Goal: Find specific page/section: Find specific page/section

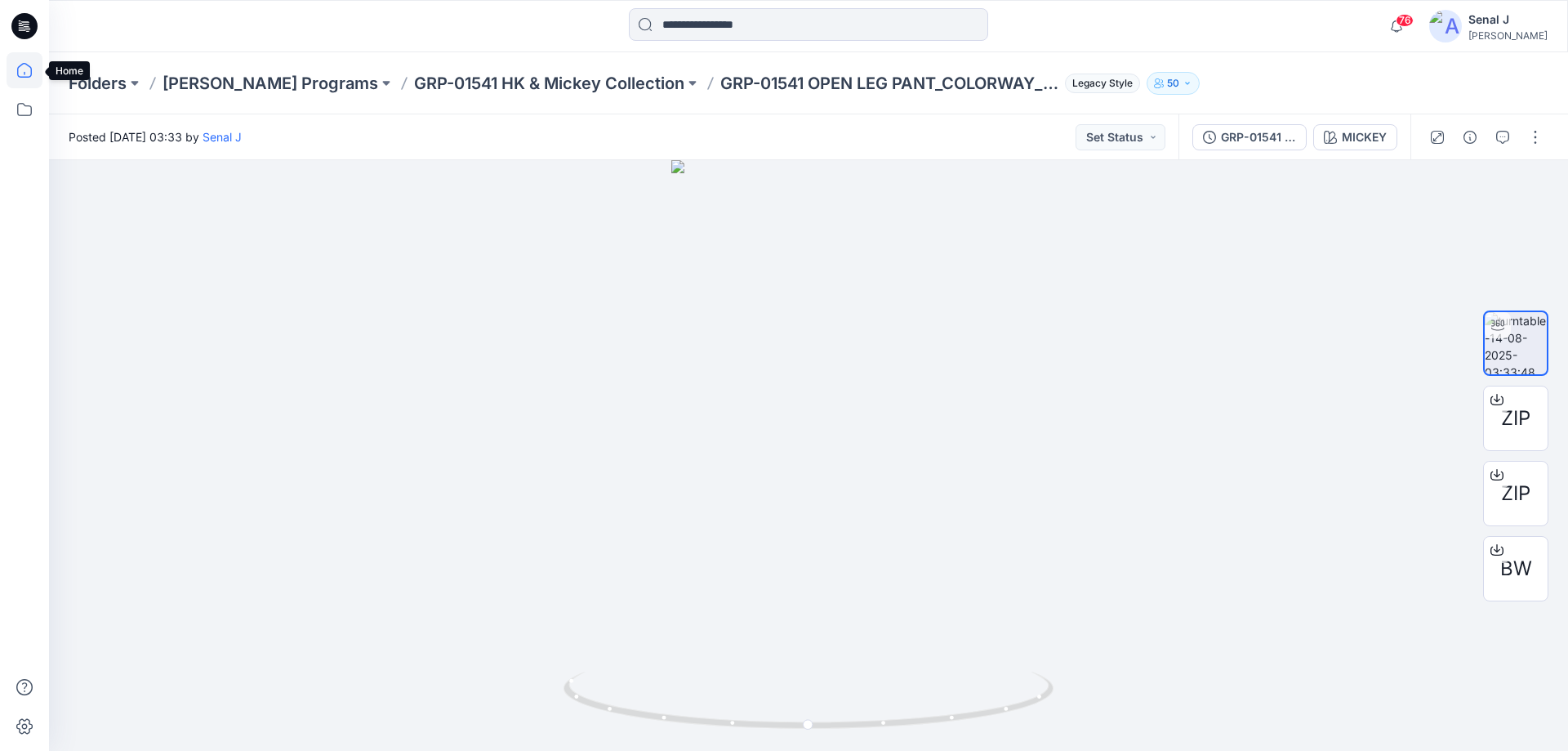
click at [35, 66] on icon at bounding box center [25, 70] width 36 height 36
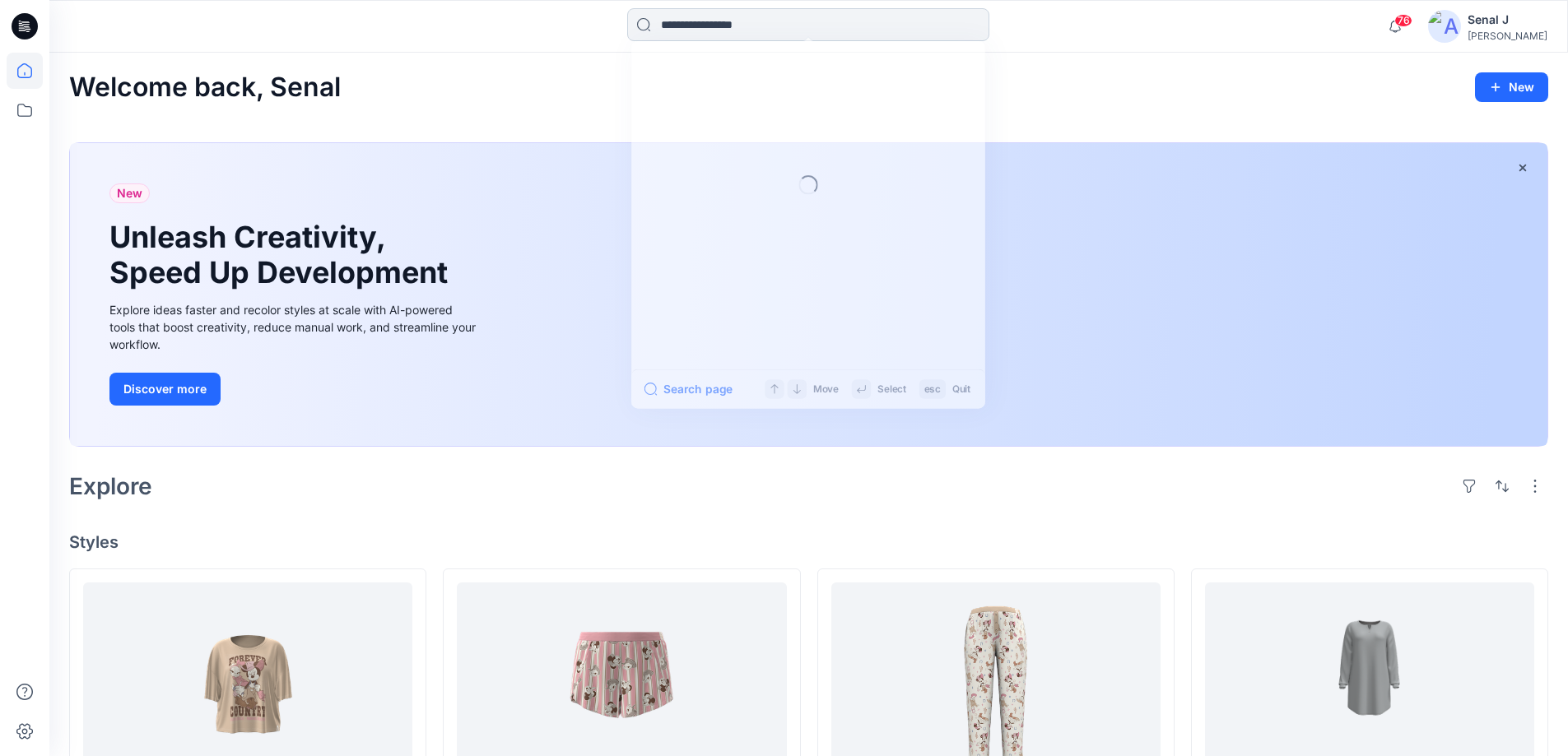
click at [710, 26] on input at bounding box center [808, 25] width 362 height 33
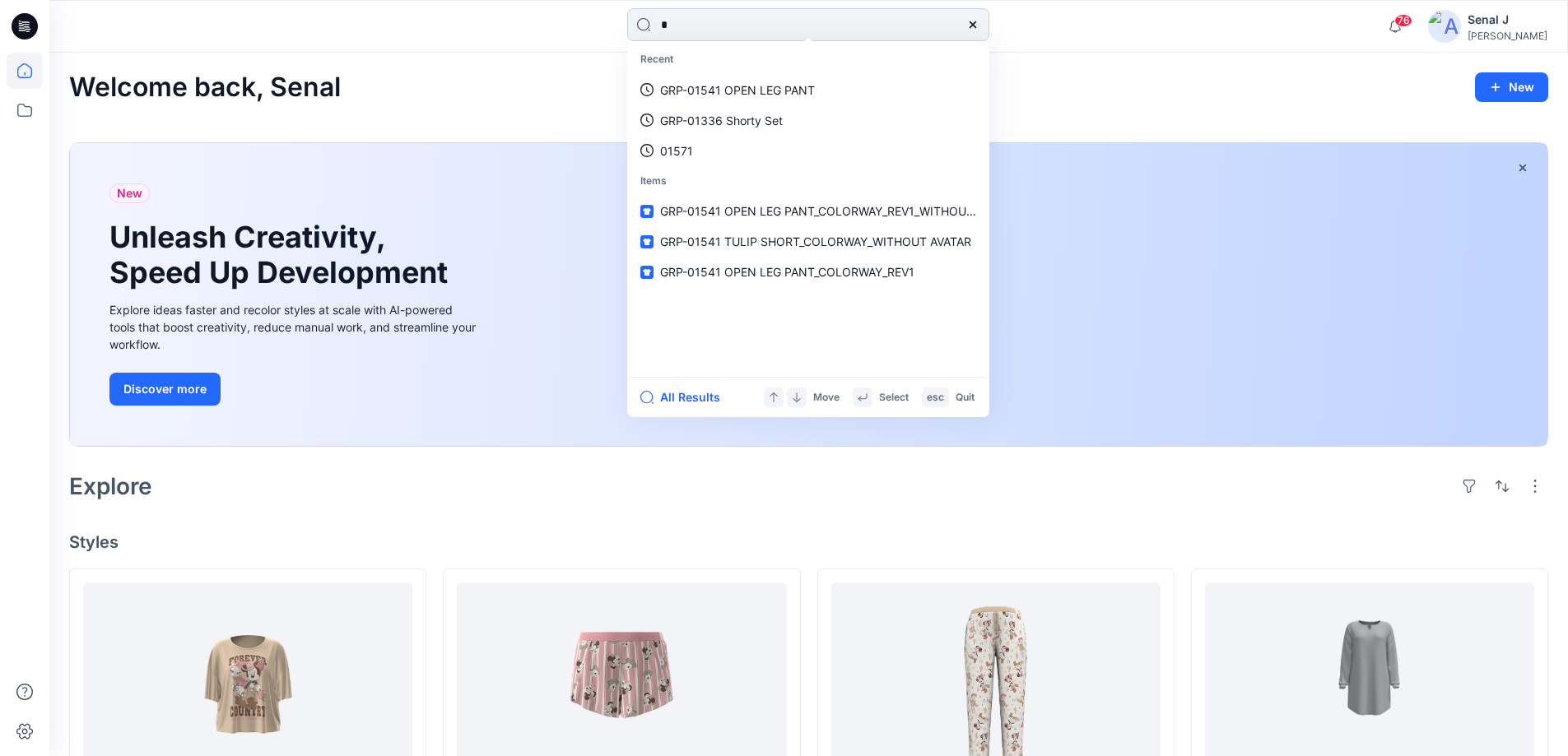
type input "**"
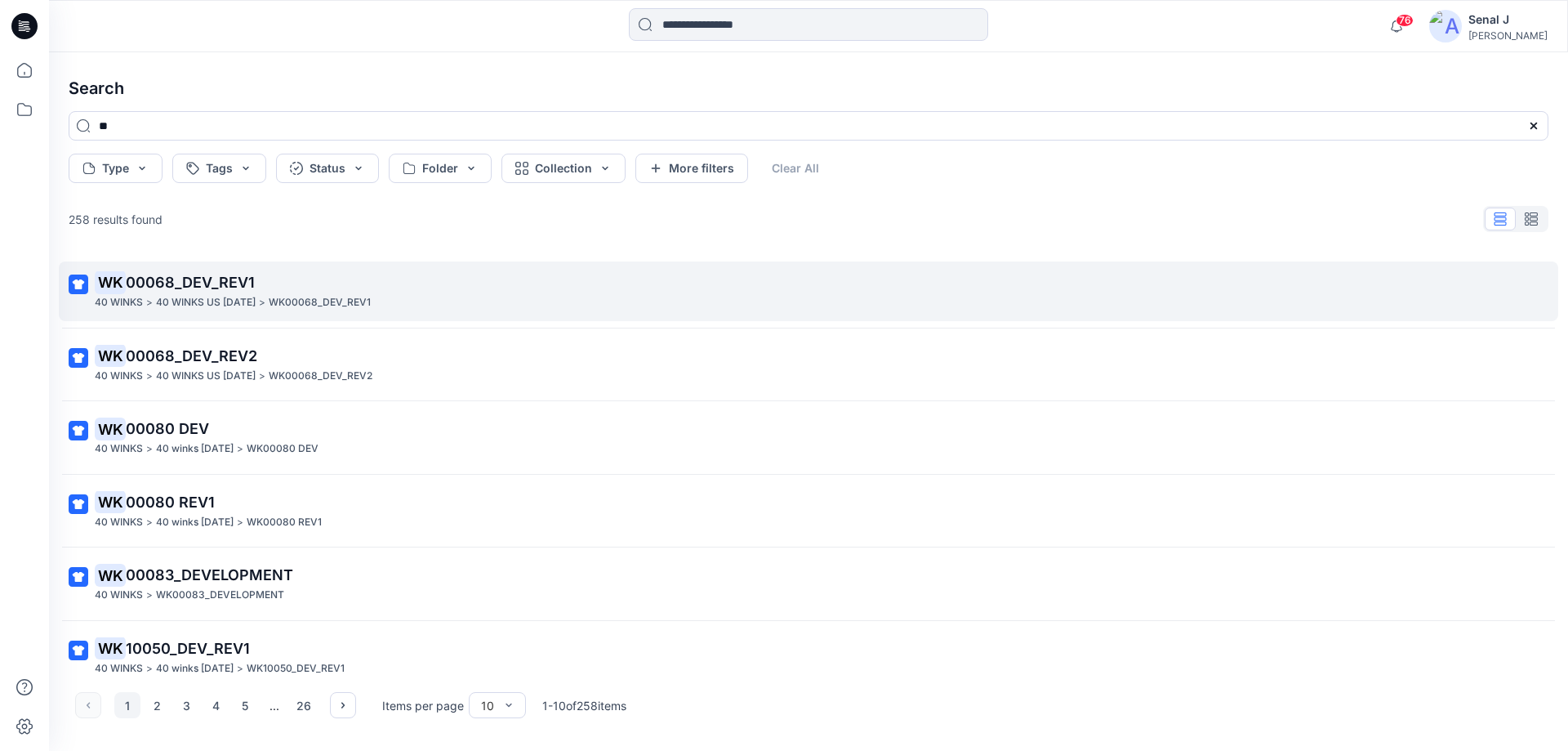
click at [197, 284] on span "00068_DEV_REV1" at bounding box center [190, 282] width 129 height 17
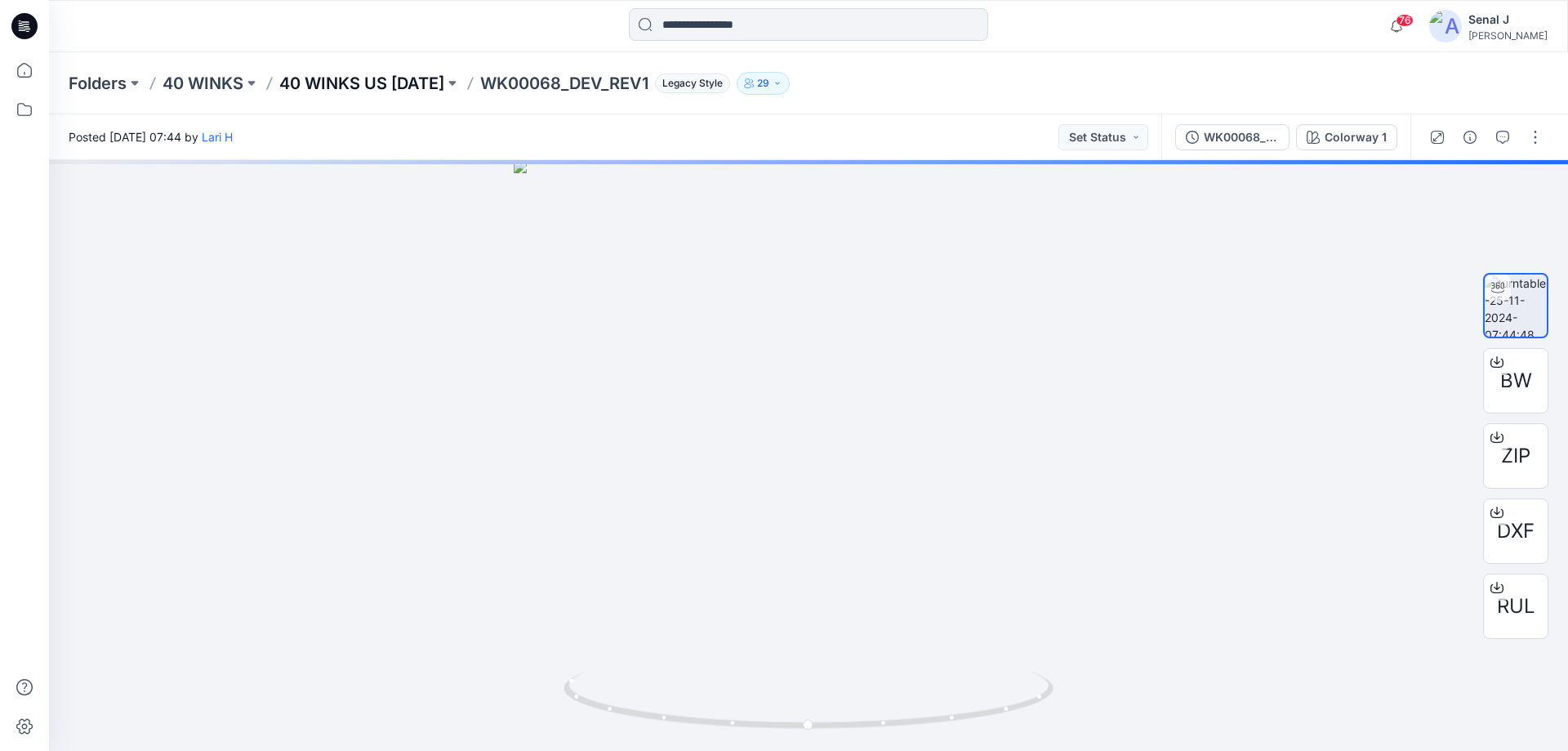
click at [371, 79] on p "40 WINKS US [DATE]" at bounding box center [362, 83] width 165 height 23
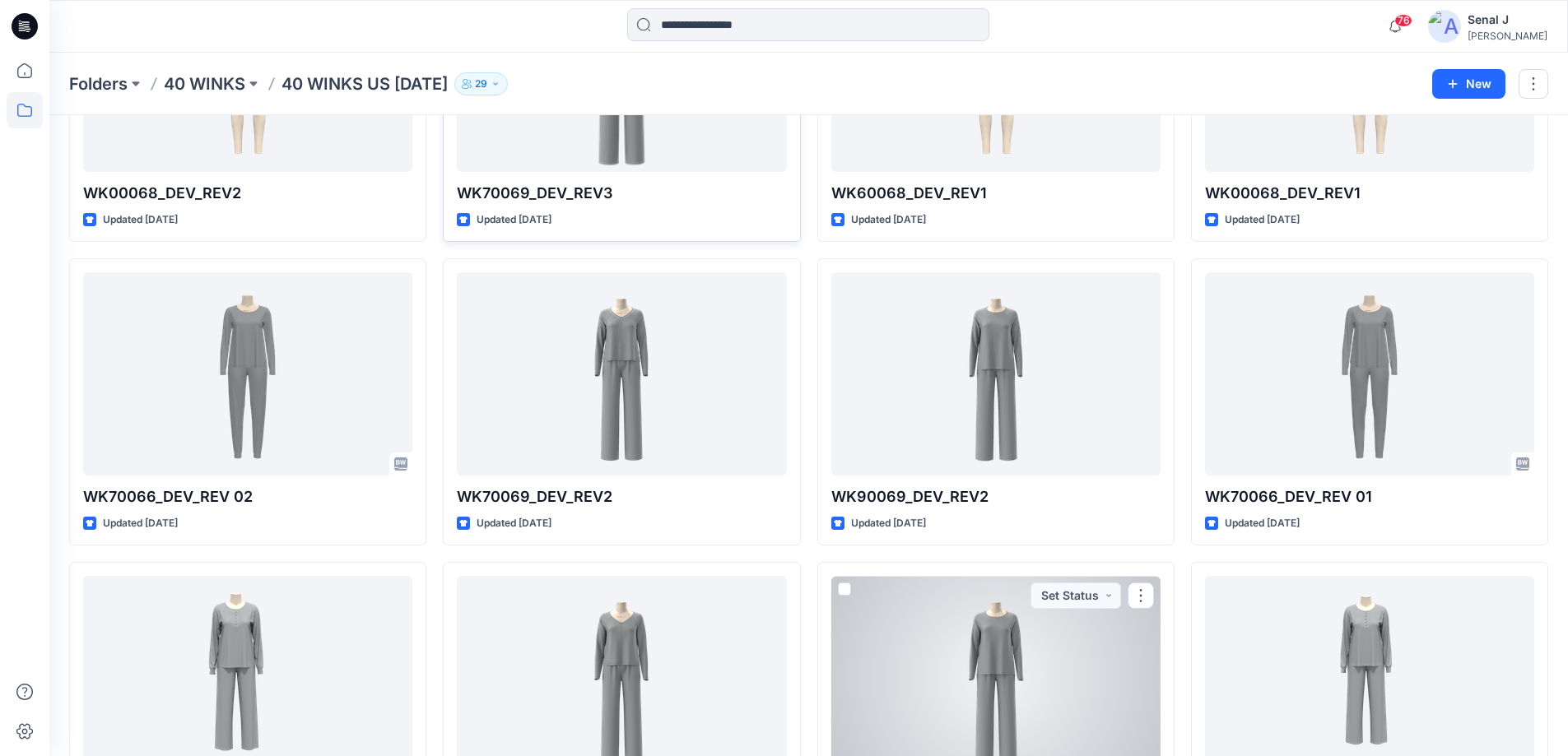
scroll to position [208, 0]
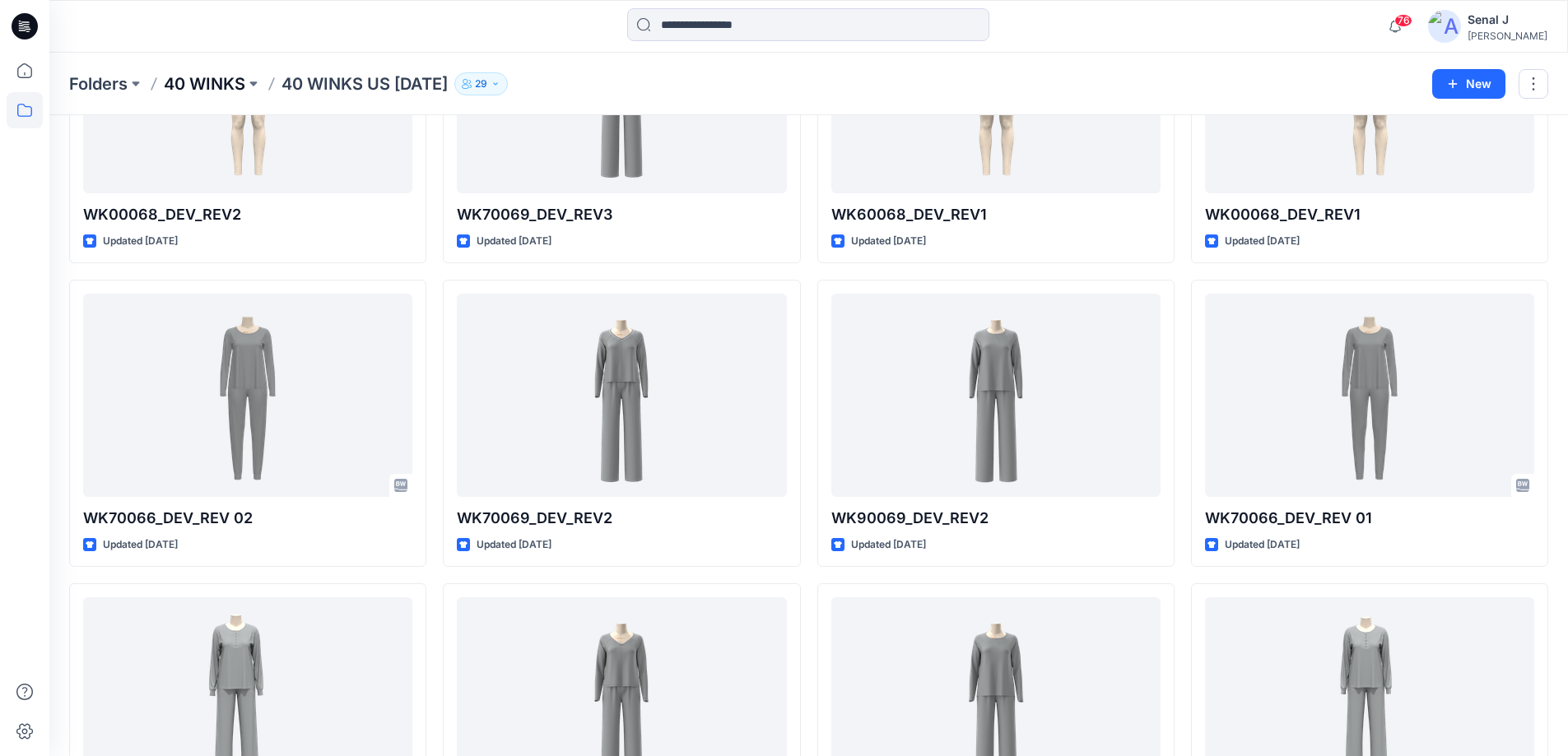
click at [195, 77] on p "40 WINKS" at bounding box center [204, 84] width 81 height 23
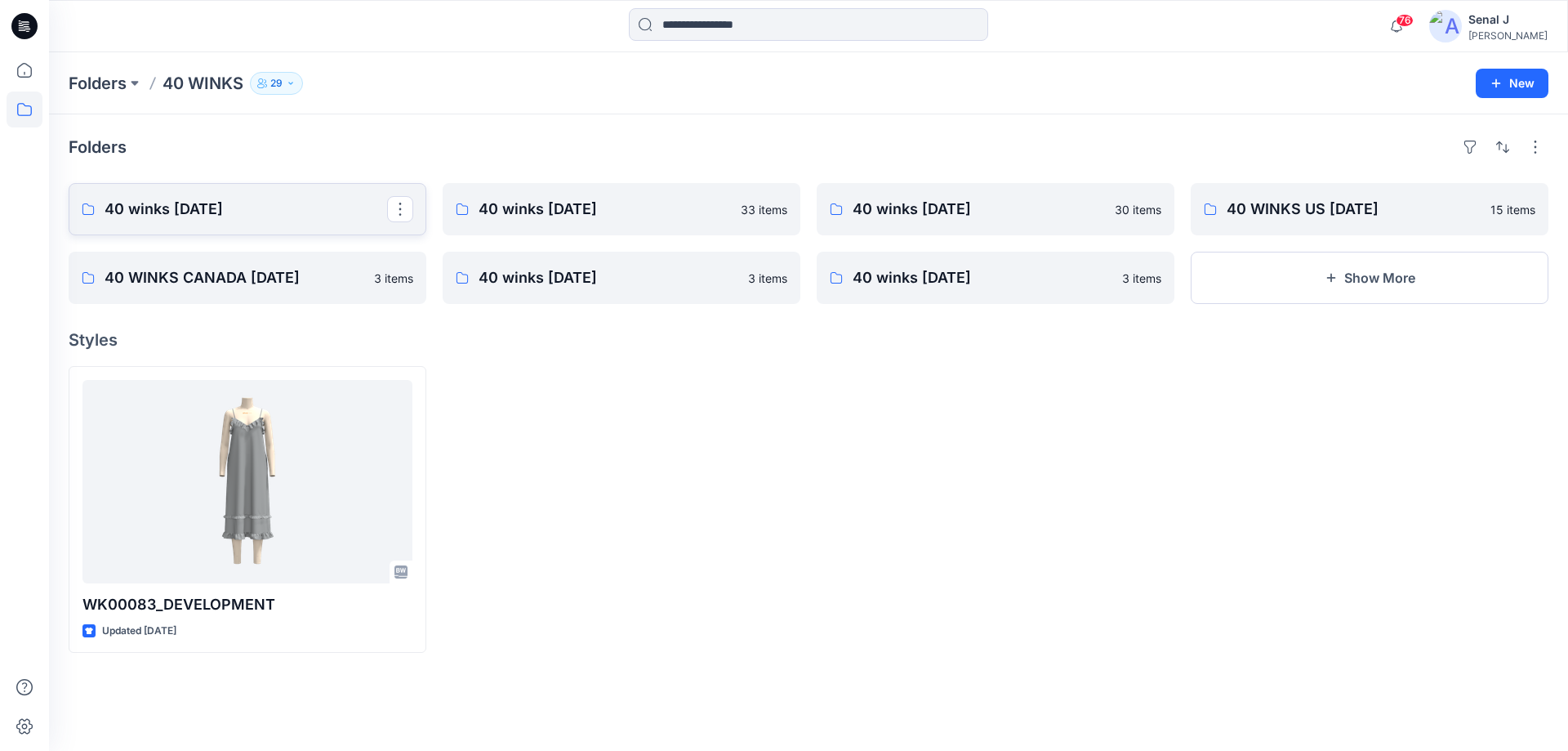
click at [214, 207] on p "40 winks [DATE]" at bounding box center [246, 209] width 283 height 23
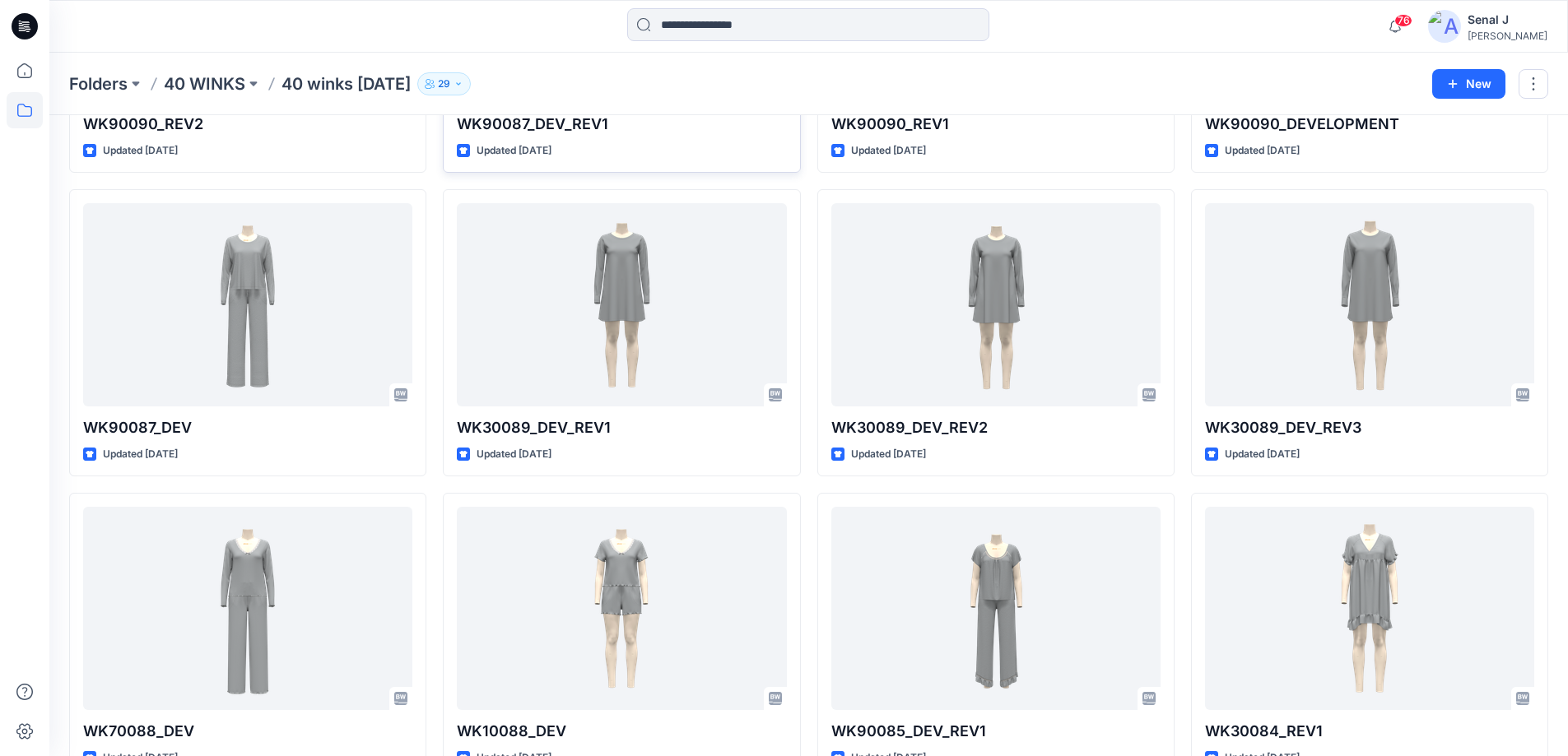
scroll to position [329, 0]
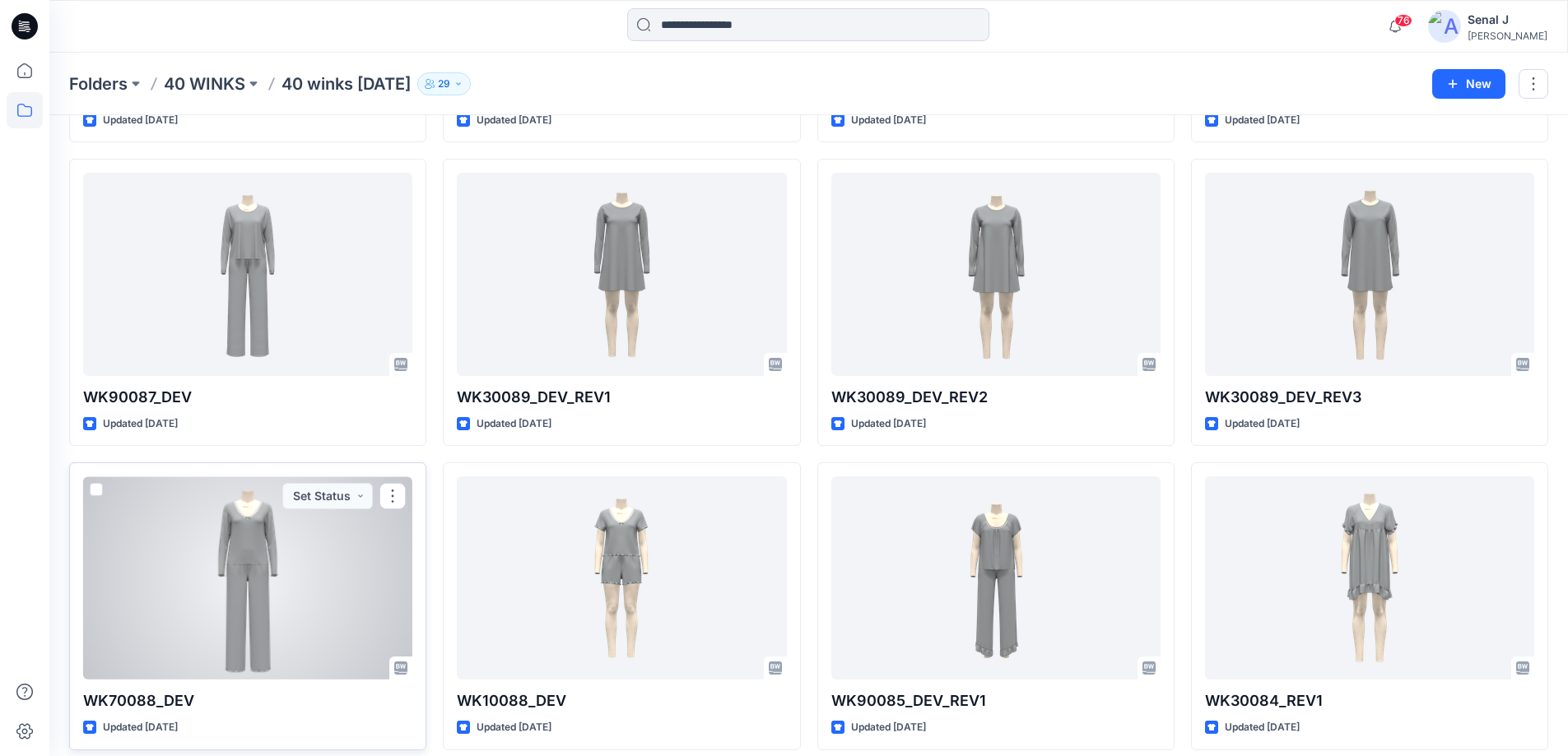
click at [236, 609] on div at bounding box center [248, 578] width 329 height 203
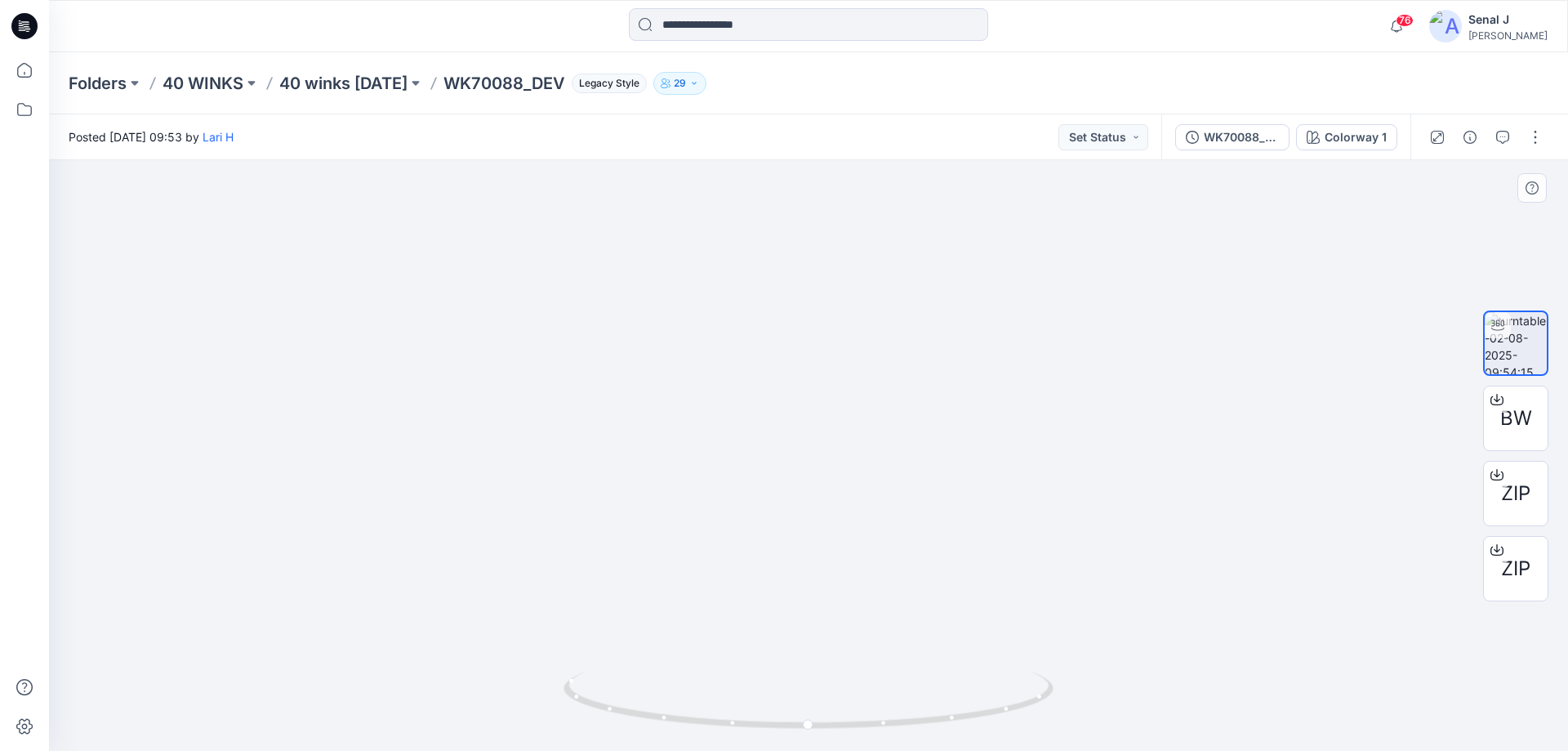
drag, startPoint x: 790, startPoint y: 416, endPoint x: 798, endPoint y: 569, distance: 153.2
click at [798, 569] on img at bounding box center [809, 441] width 1245 height 620
click at [338, 85] on p "40 winks [DATE]" at bounding box center [343, 83] width 128 height 23
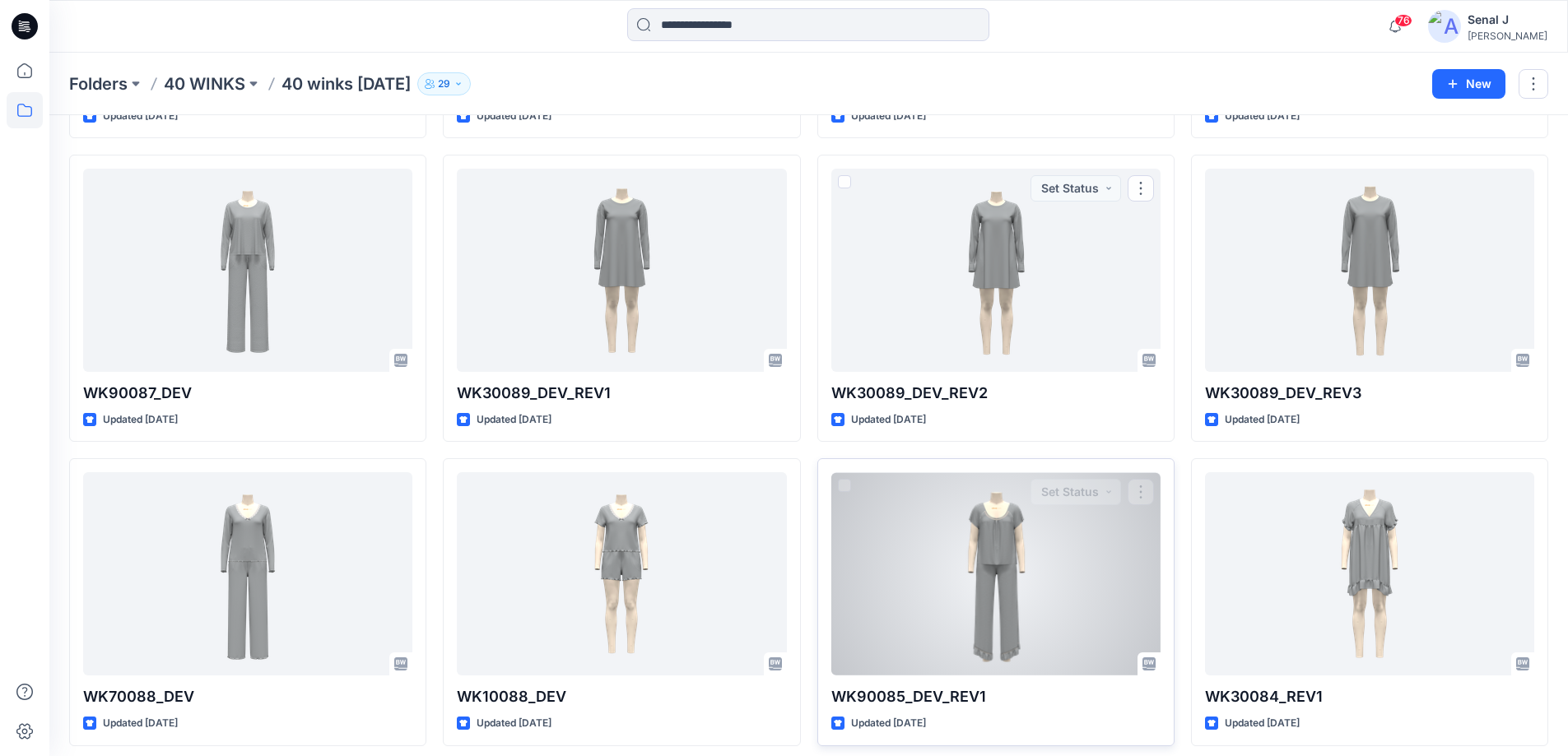
scroll to position [403, 0]
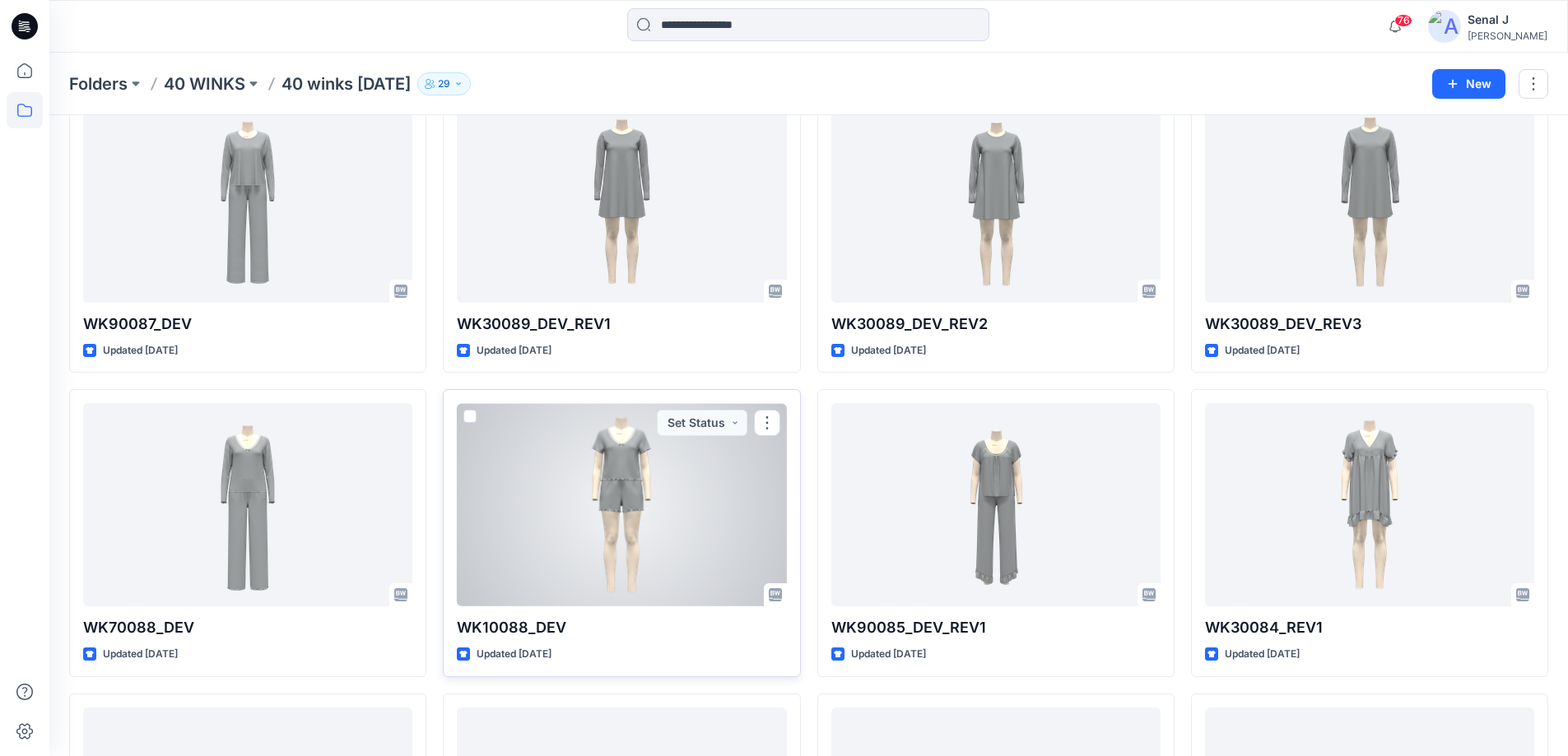
click at [632, 463] on div at bounding box center [621, 504] width 329 height 203
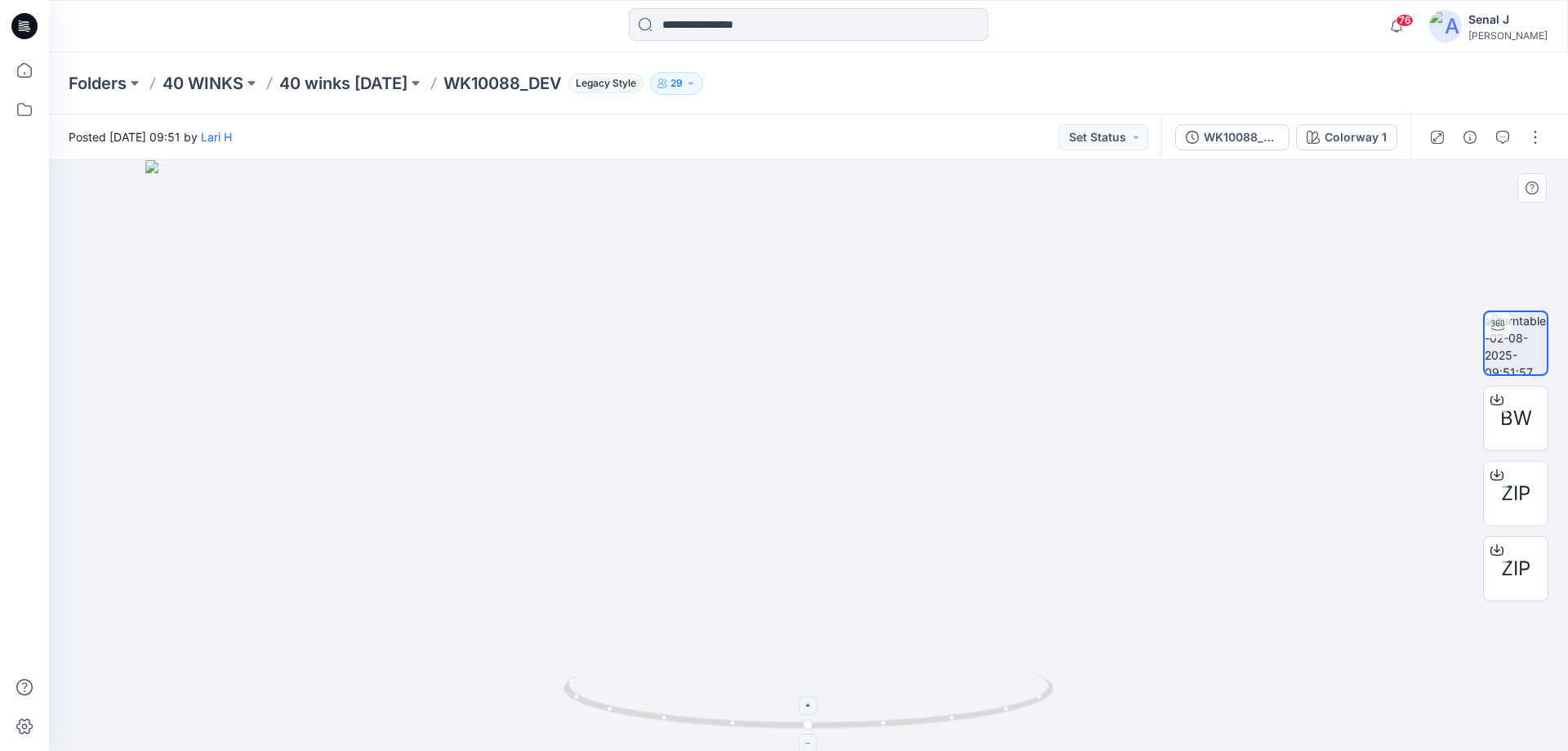
drag, startPoint x: 785, startPoint y: 414, endPoint x: 768, endPoint y: 674, distance: 260.6
click at [768, 674] on div at bounding box center [809, 455] width 1520 height 591
click at [344, 88] on p "40 winks [DATE]" at bounding box center [343, 83] width 128 height 23
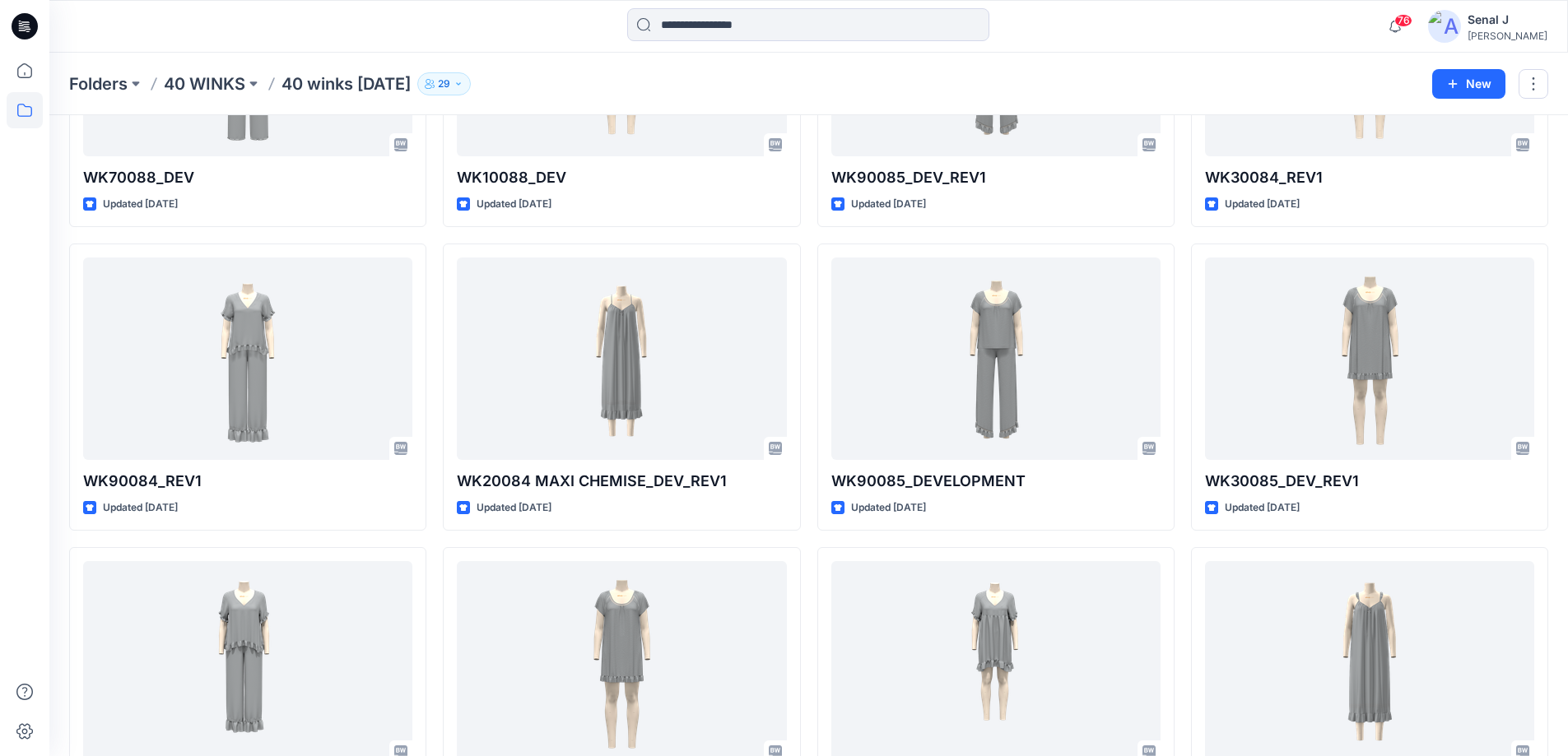
scroll to position [951, 0]
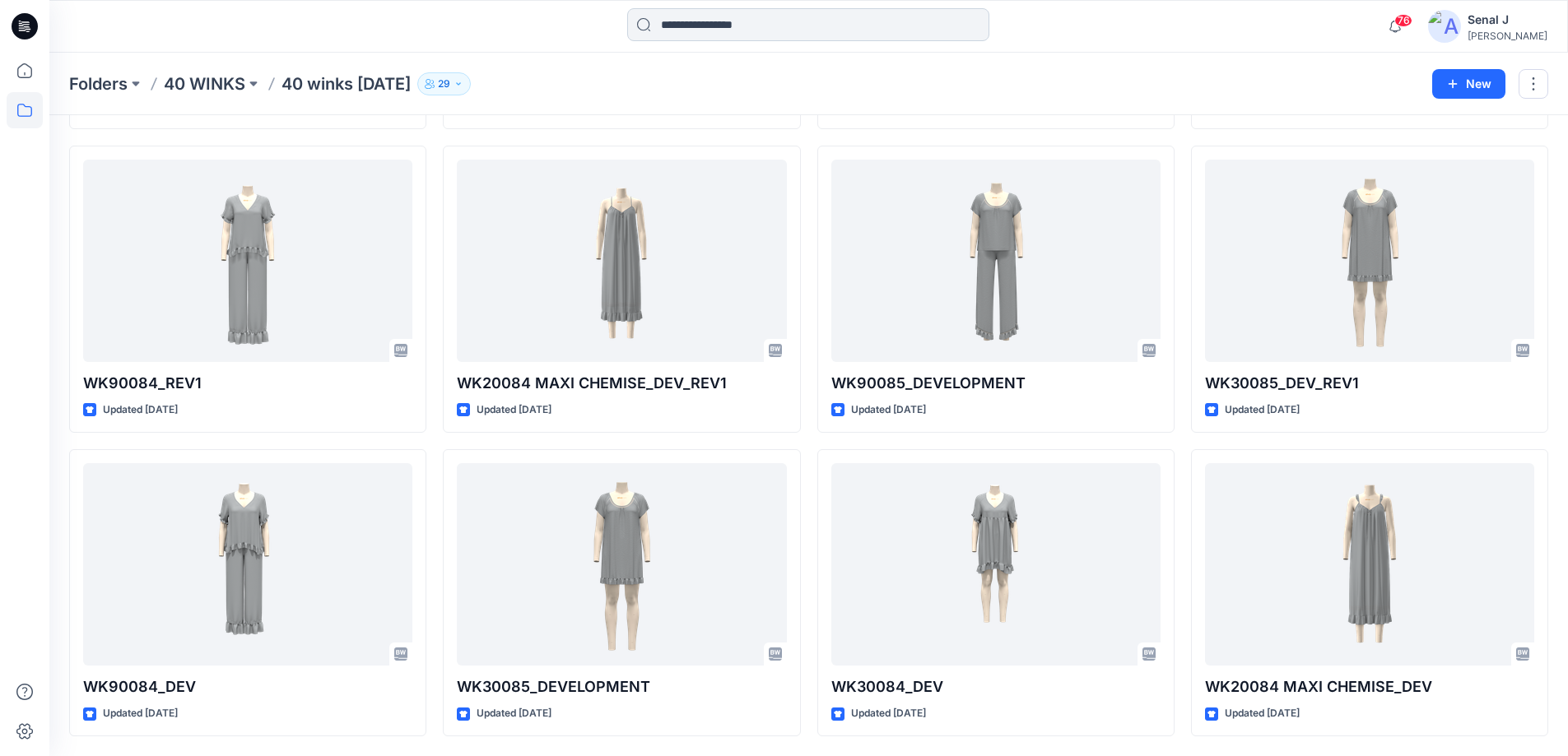
click at [691, 32] on input at bounding box center [808, 25] width 362 height 33
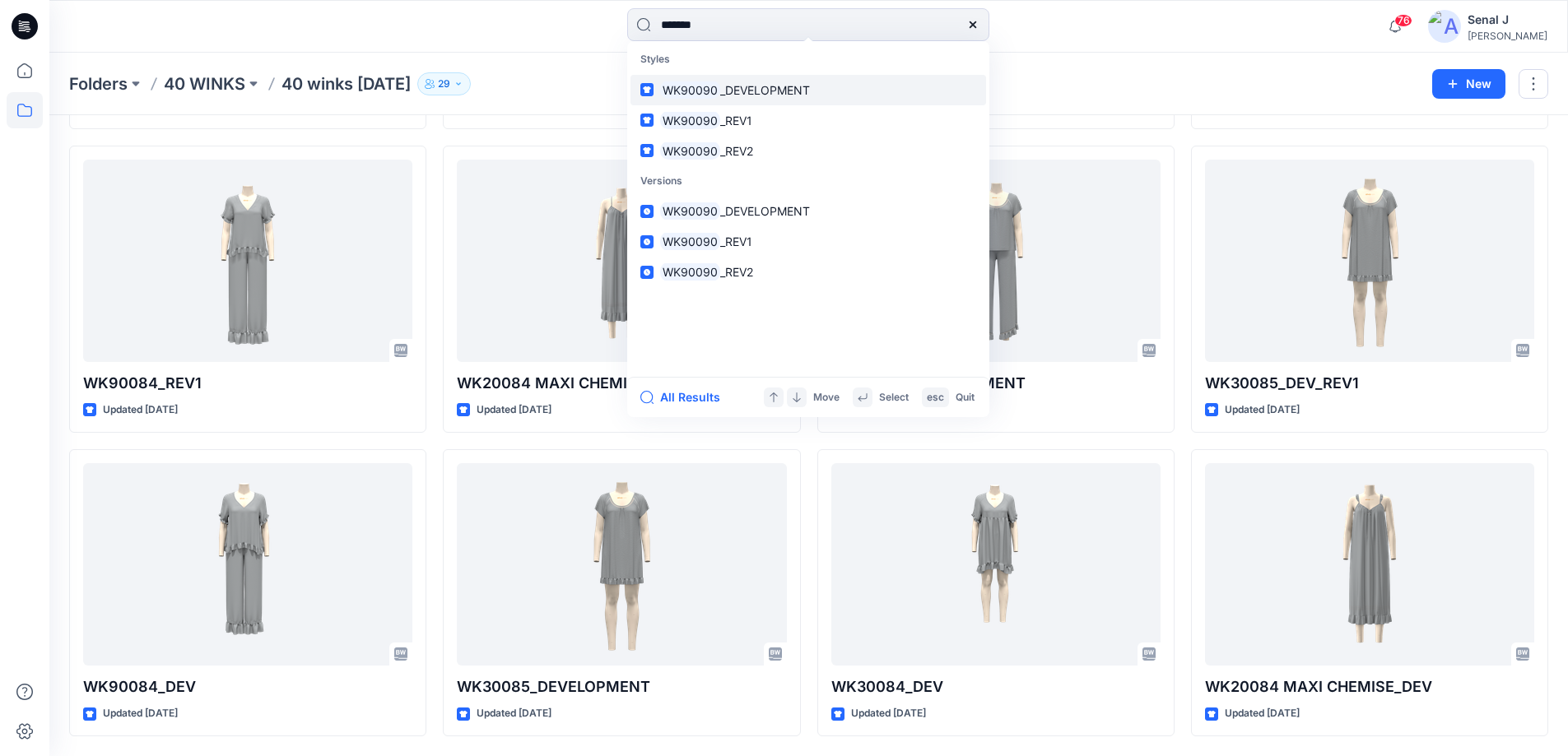
type input "*******"
click at [726, 92] on span "_DEVELOPMENT" at bounding box center [765, 90] width 90 height 14
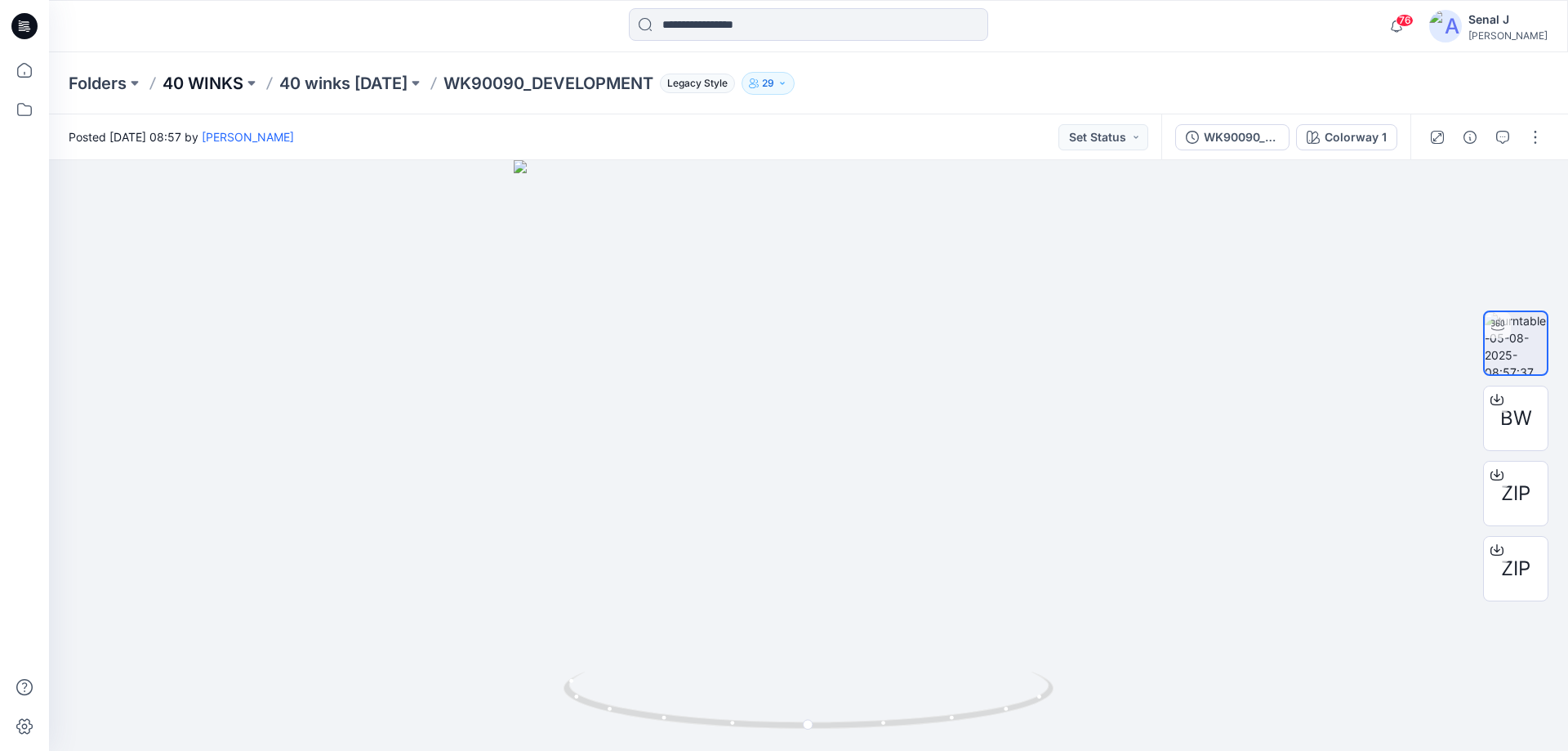
click at [217, 80] on p "40 WINKS" at bounding box center [202, 83] width 80 height 23
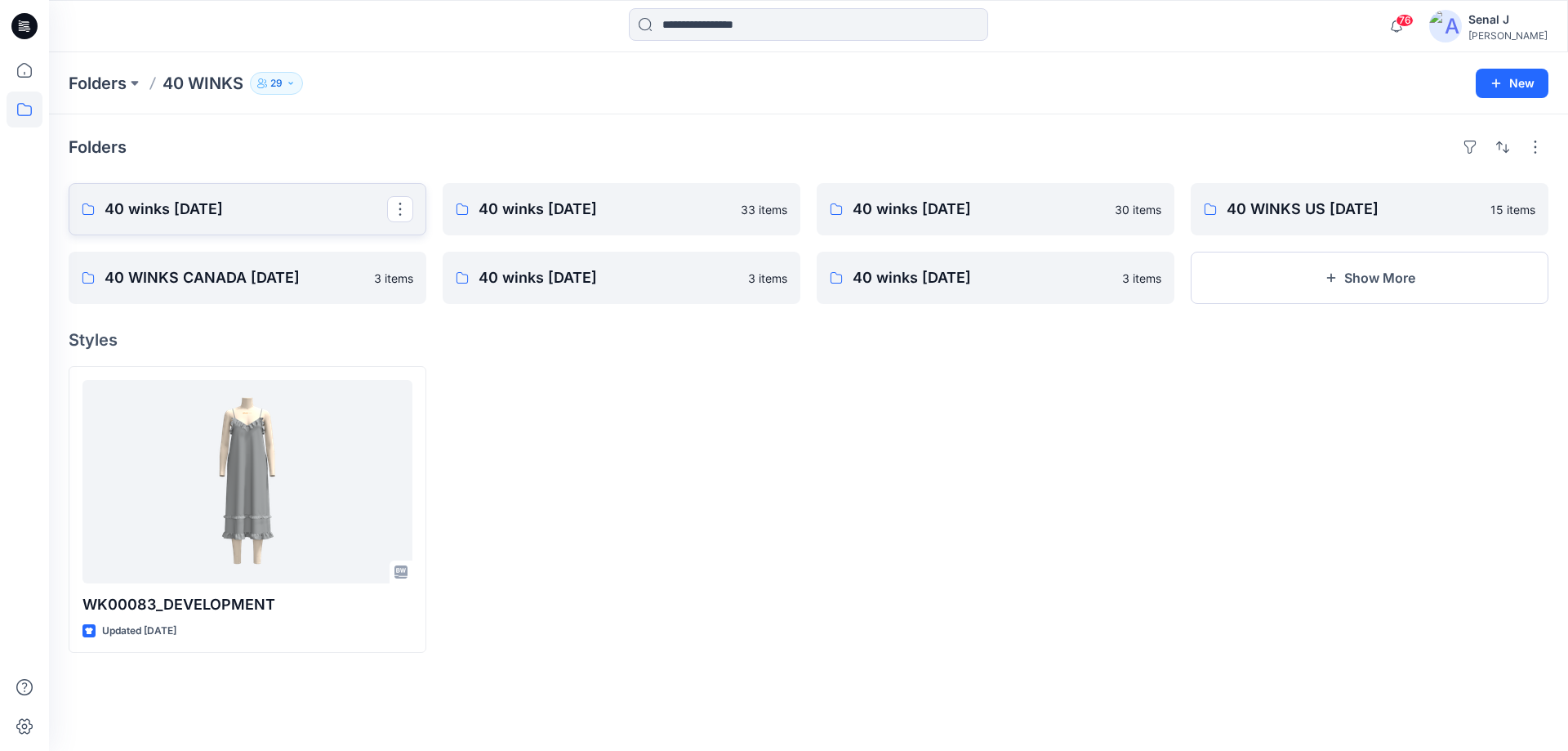
click at [224, 203] on p "40 winks [DATE]" at bounding box center [246, 209] width 283 height 23
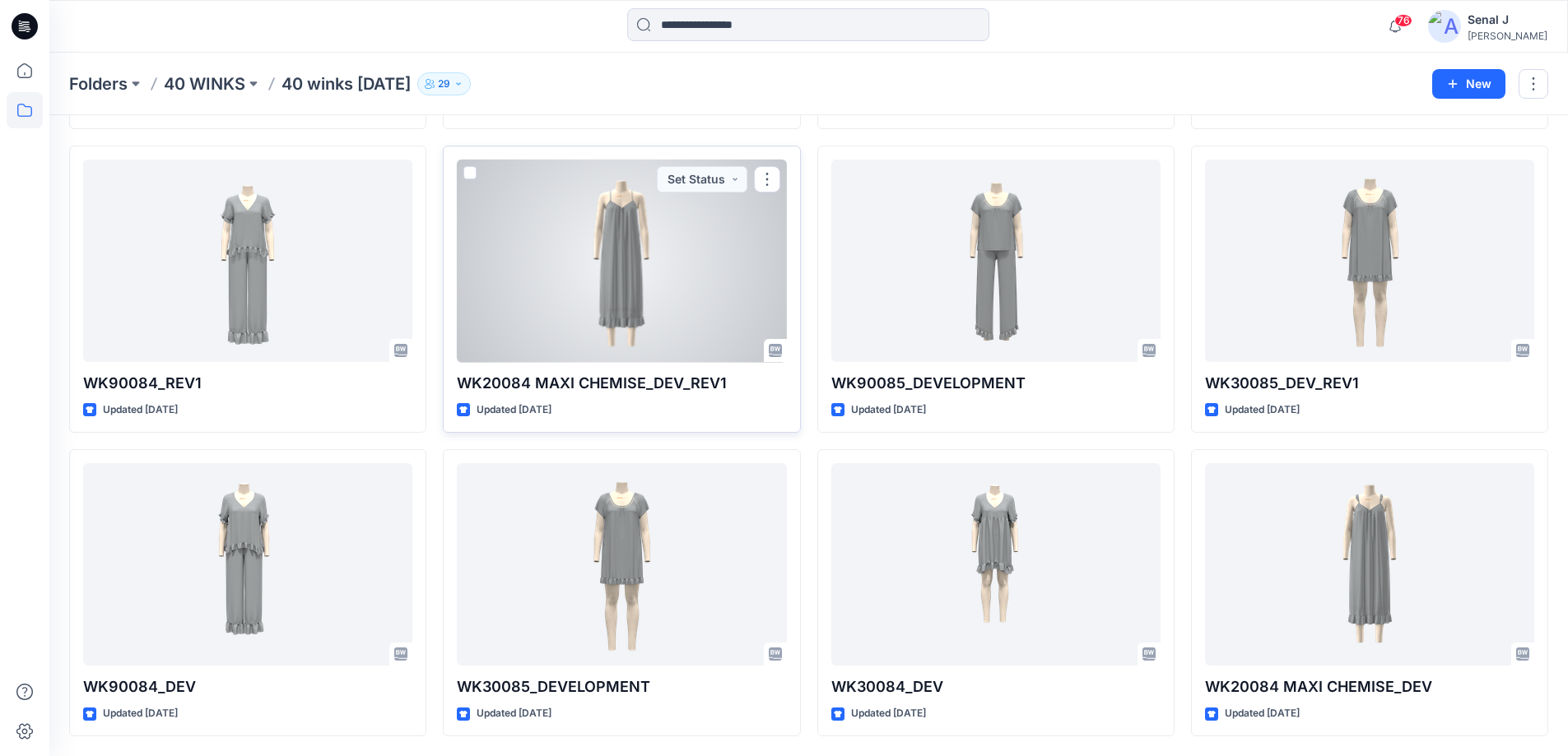
scroll to position [840, 0]
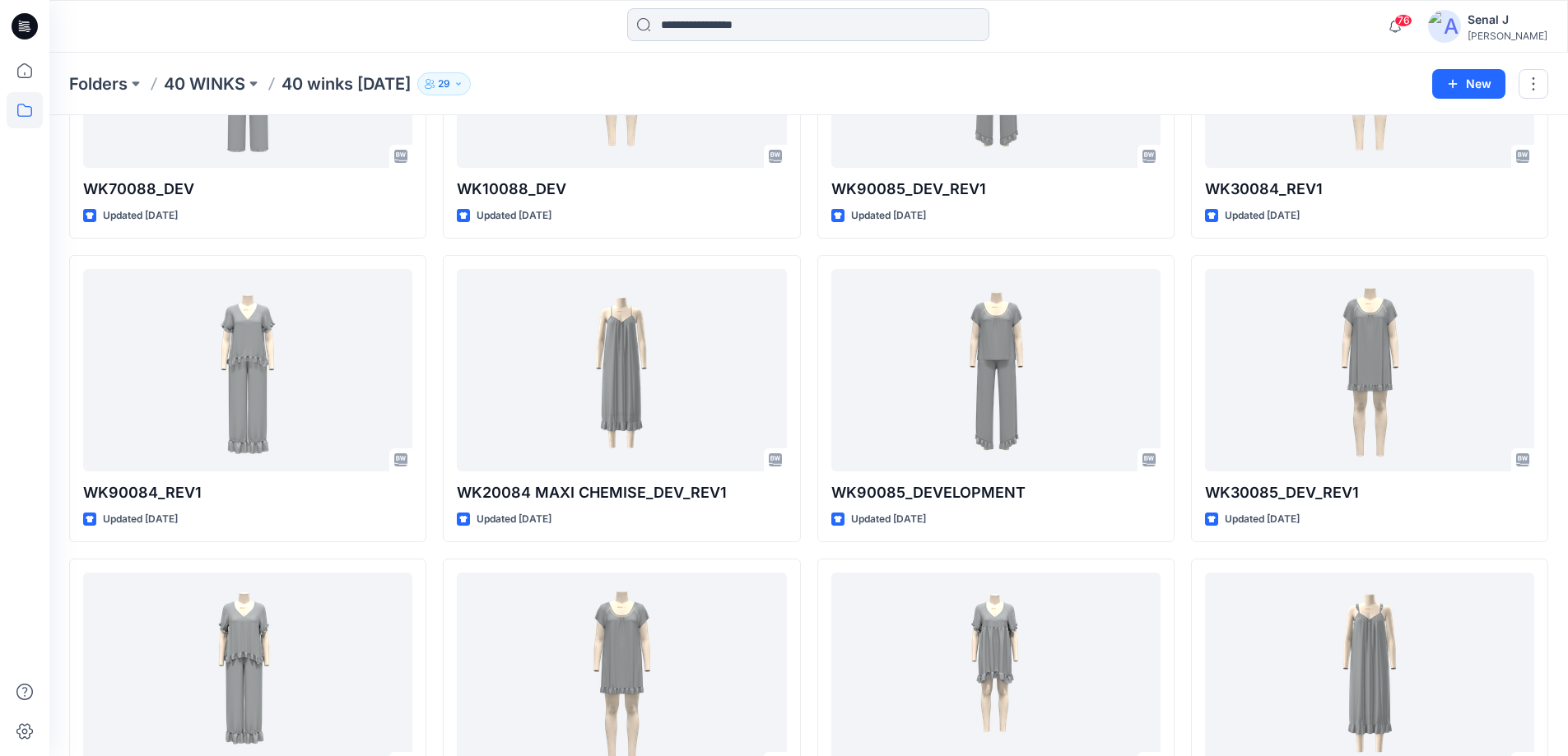
click at [678, 27] on input at bounding box center [808, 25] width 362 height 33
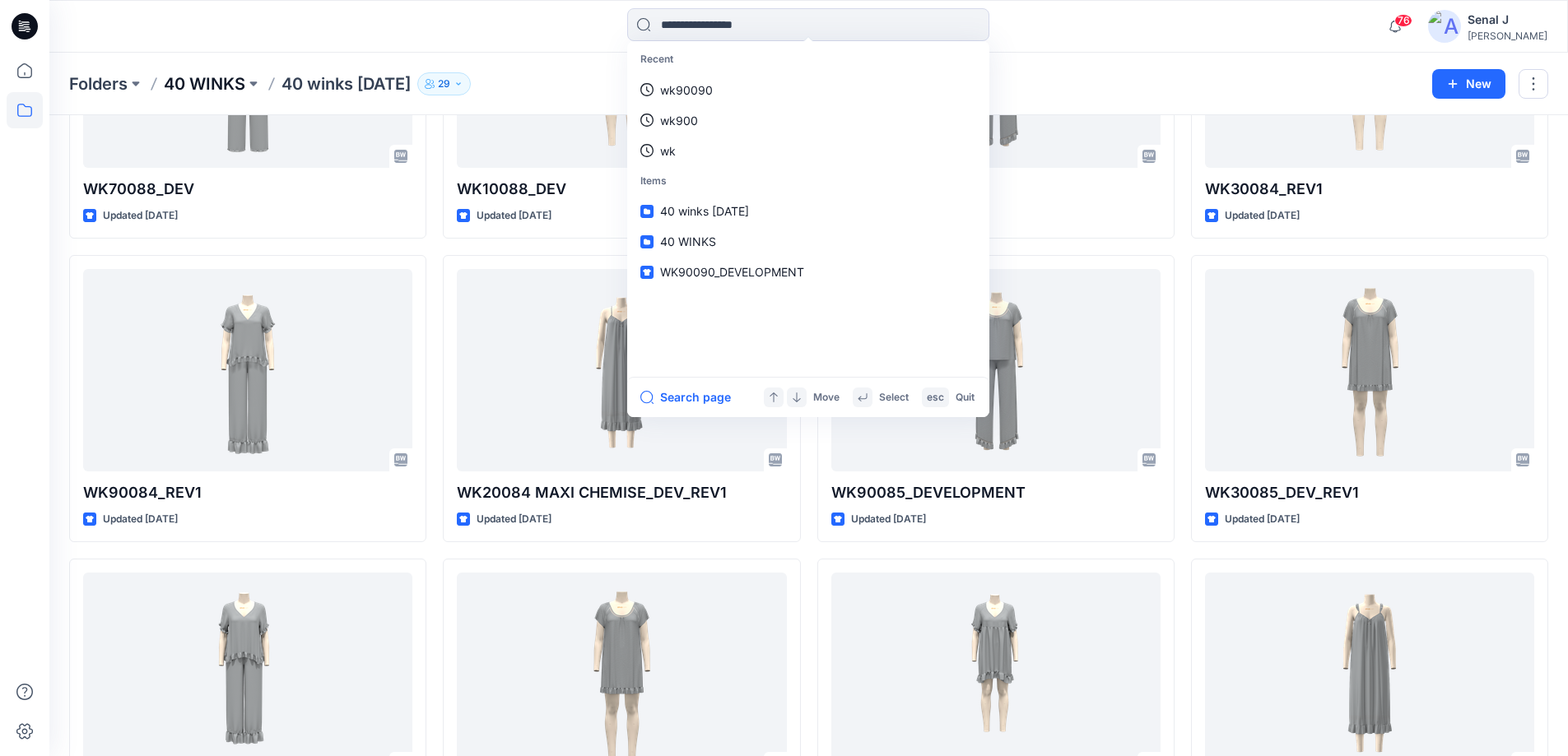
click at [216, 84] on p "40 WINKS" at bounding box center [204, 84] width 81 height 23
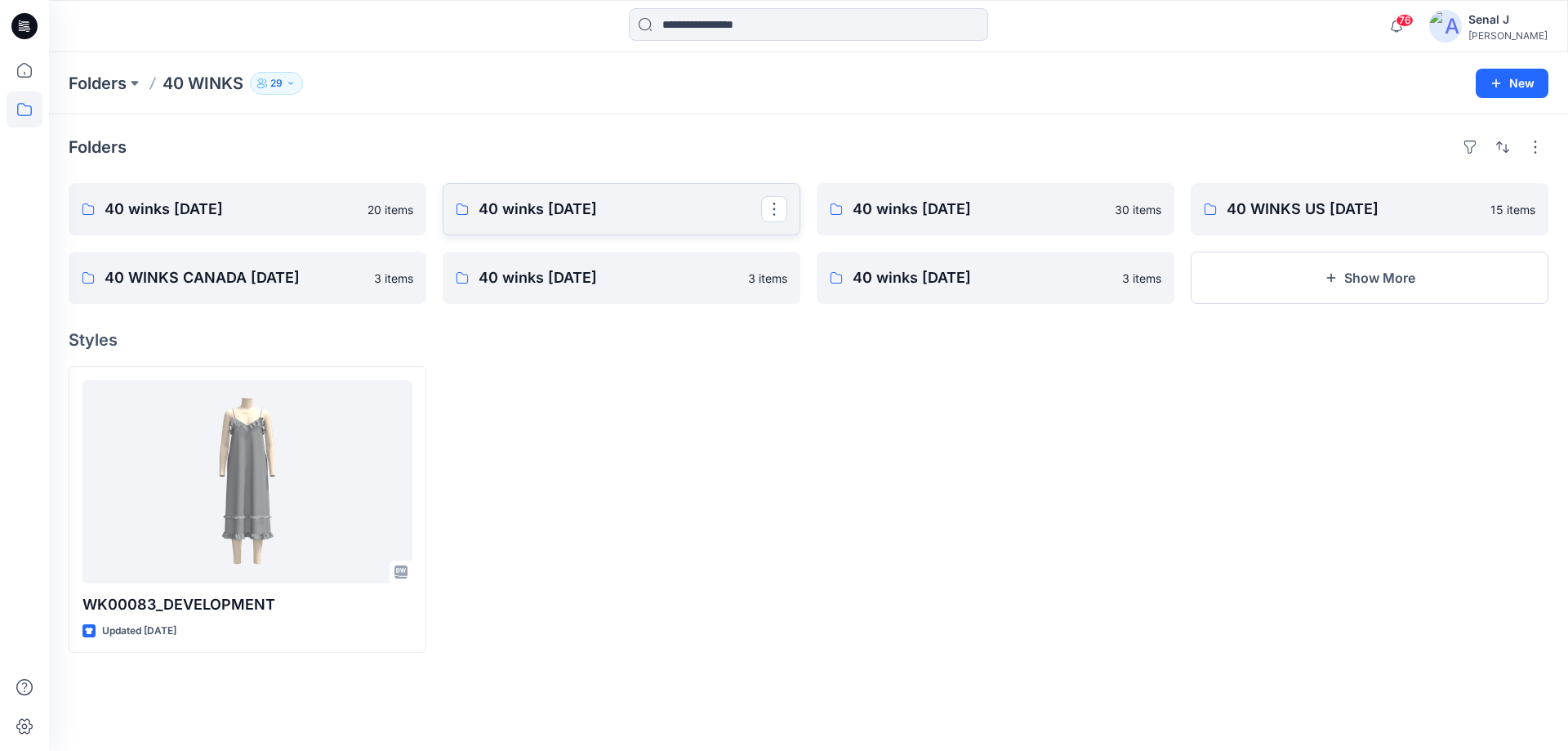
click at [546, 219] on p "40 winks [DATE]" at bounding box center [620, 209] width 283 height 23
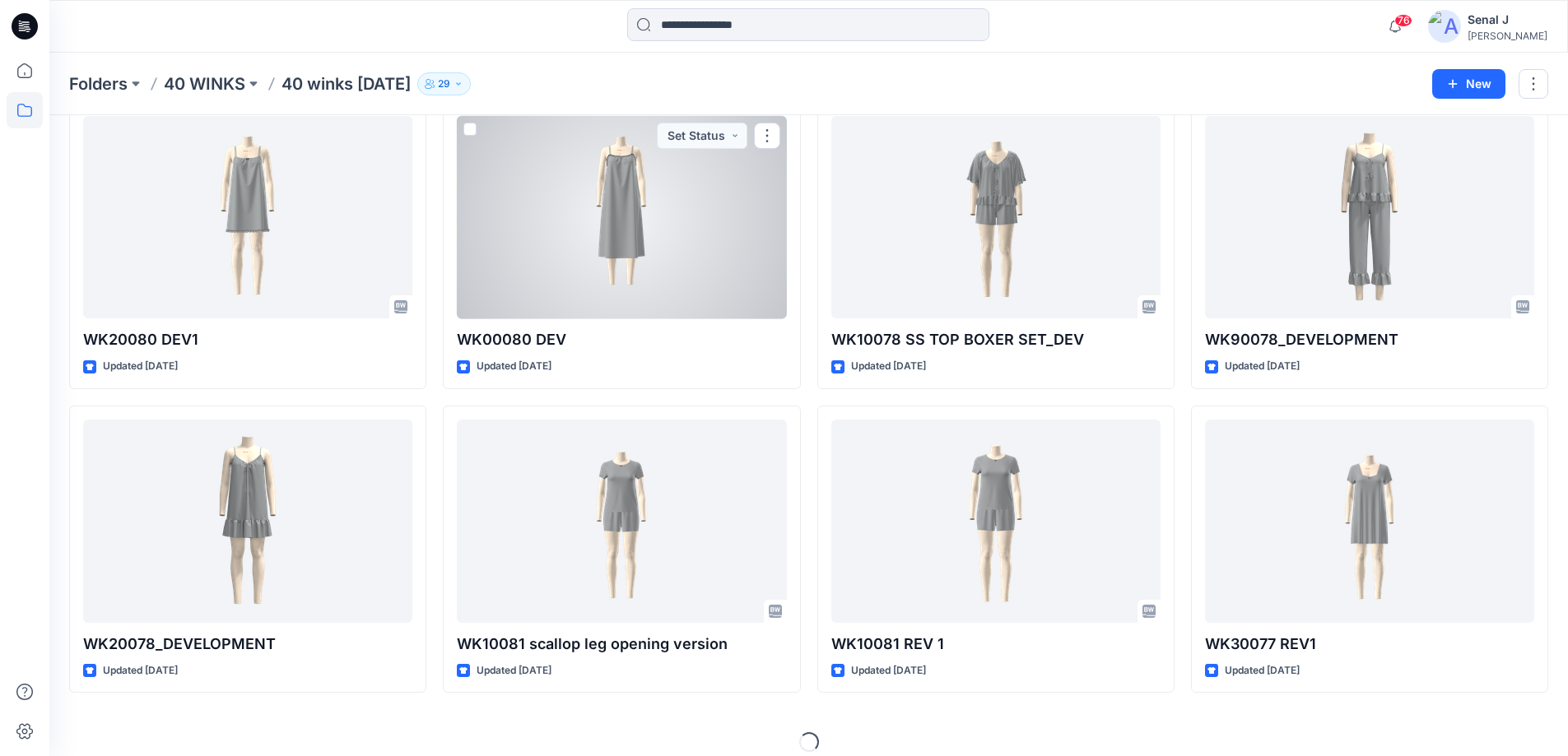
scroll to position [1313, 0]
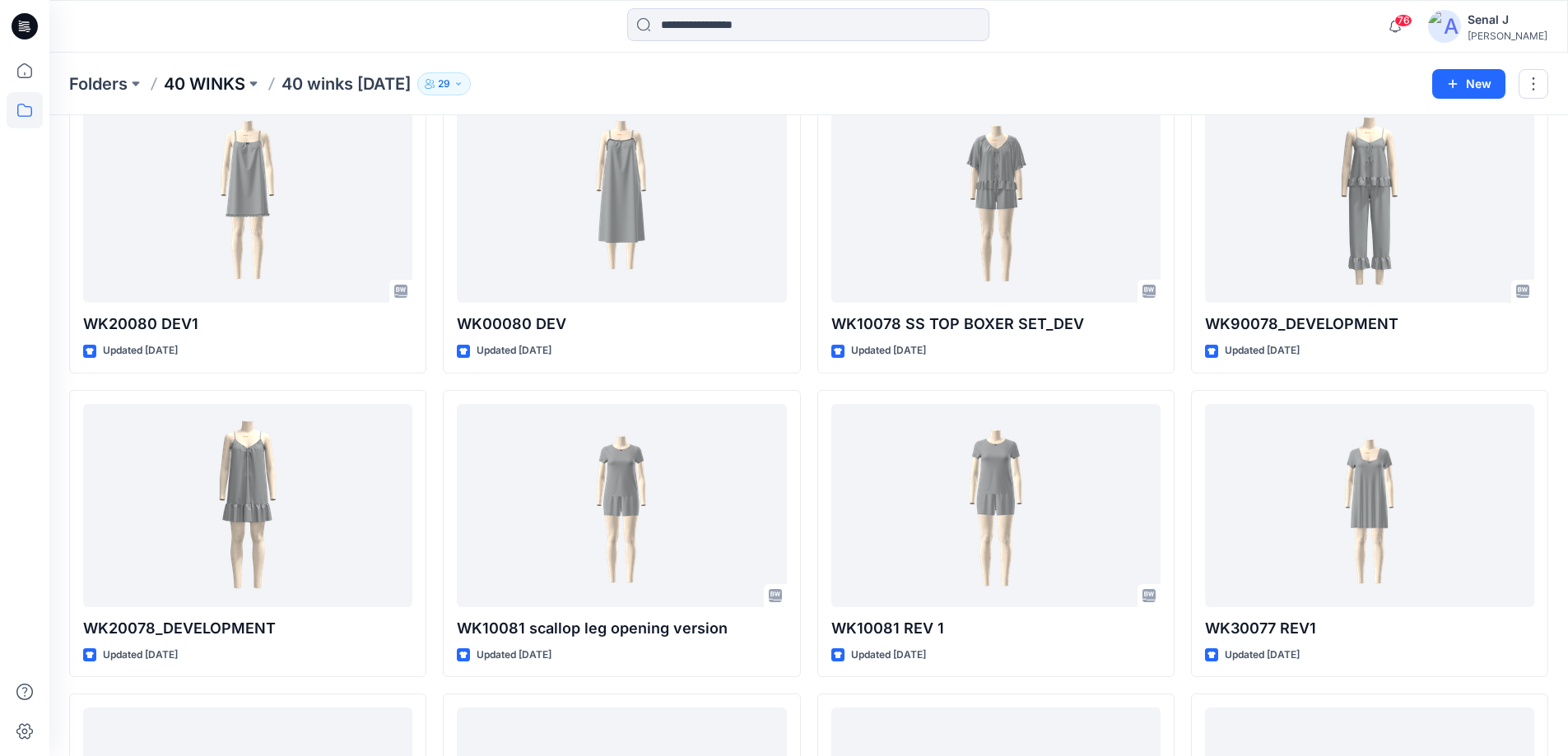
click at [219, 85] on p "40 WINKS" at bounding box center [204, 84] width 81 height 23
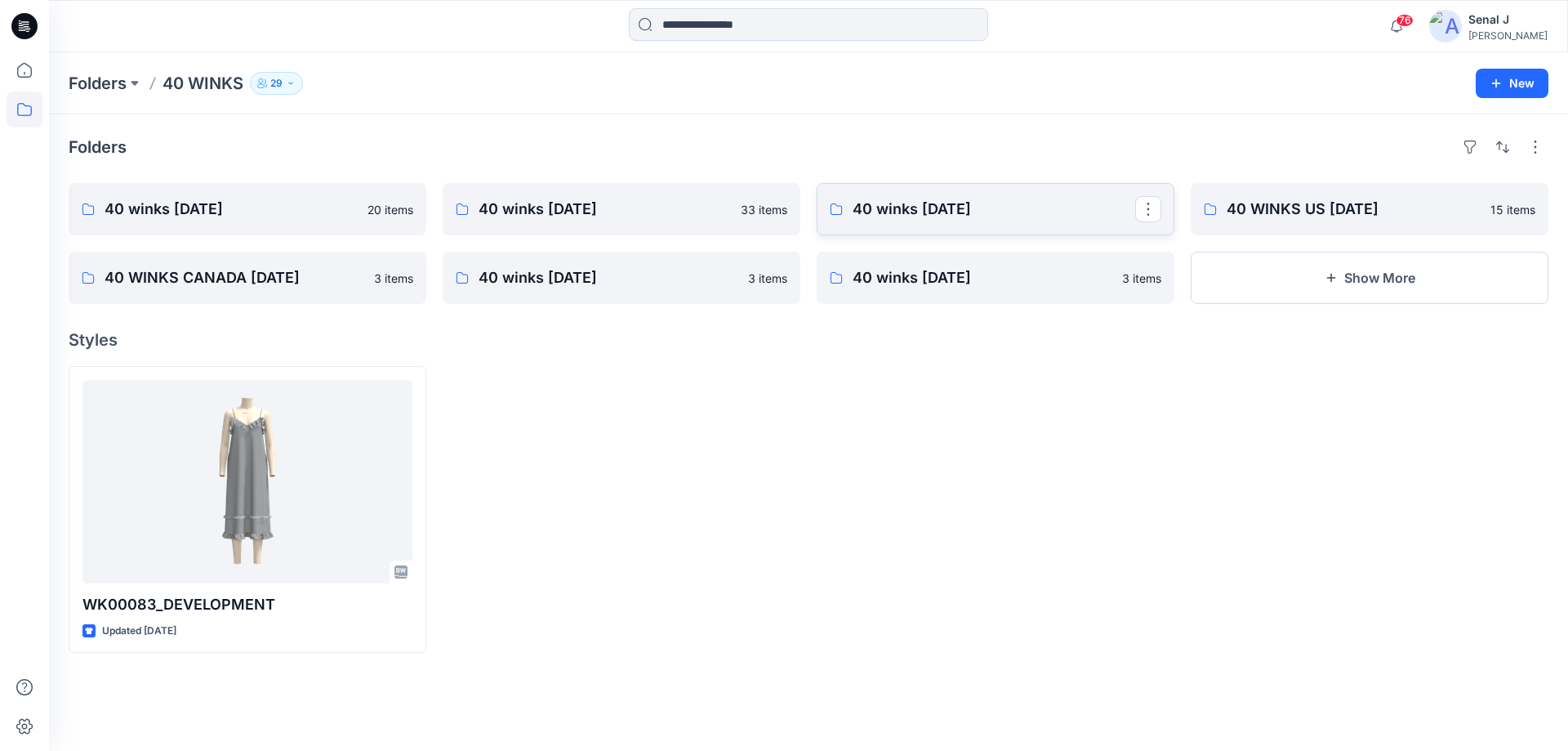
click at [906, 203] on p "40 winks [DATE]" at bounding box center [995, 209] width 283 height 23
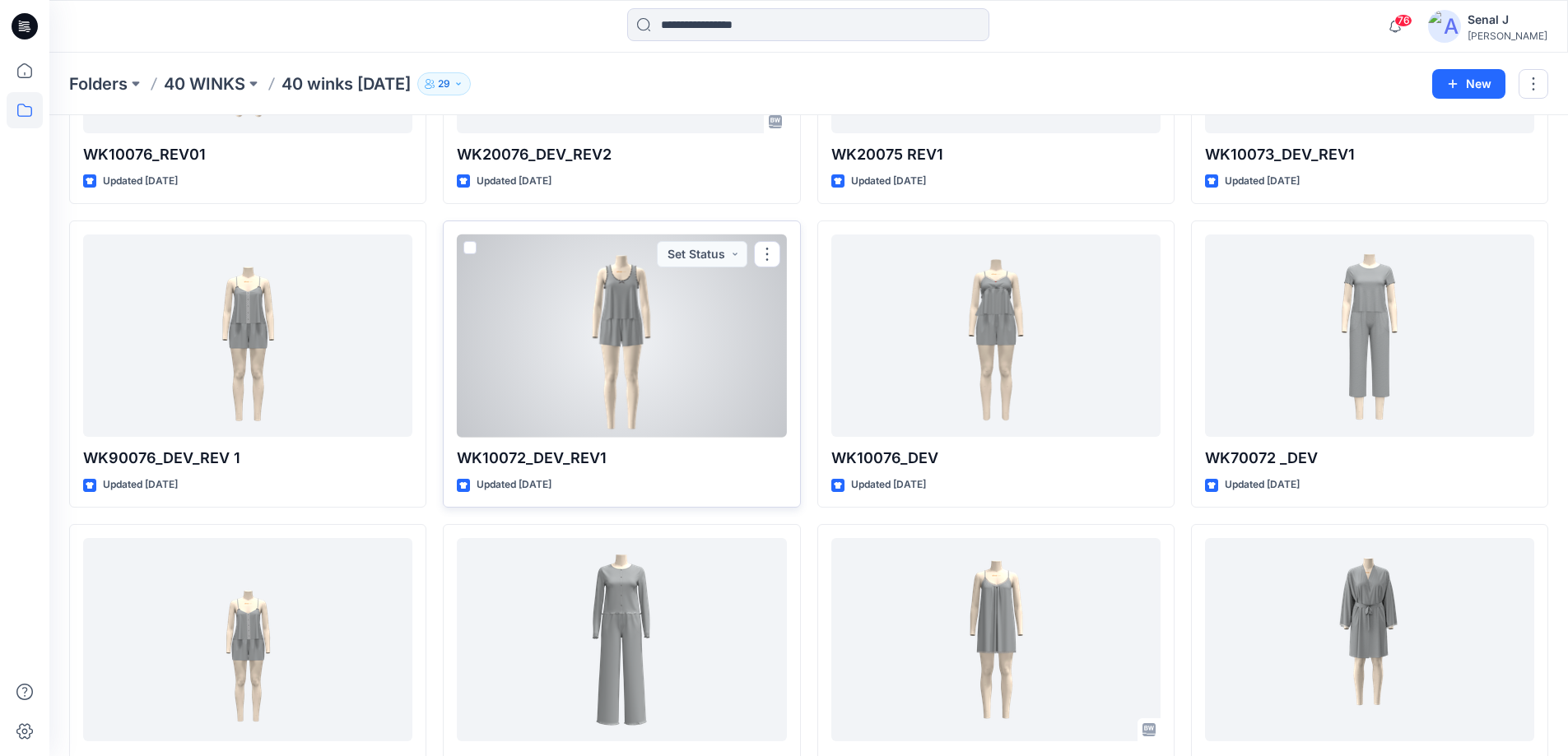
scroll to position [1313, 0]
